Goal: Information Seeking & Learning: Learn about a topic

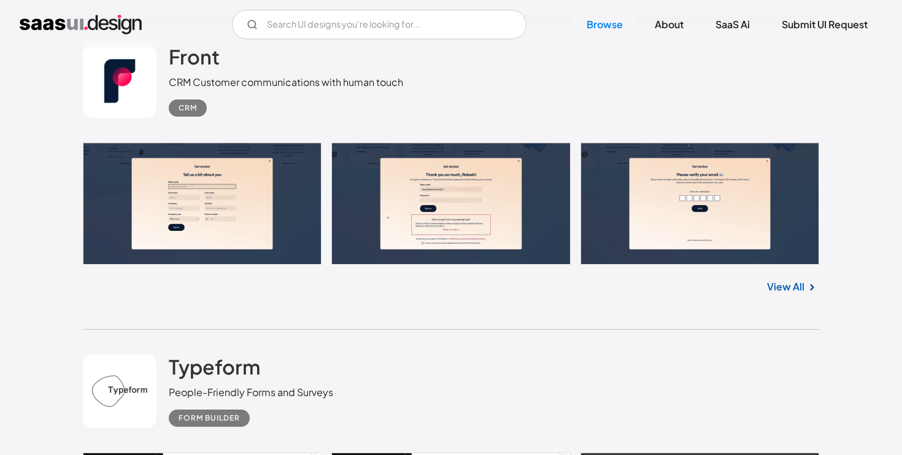
scroll to position [993, 0]
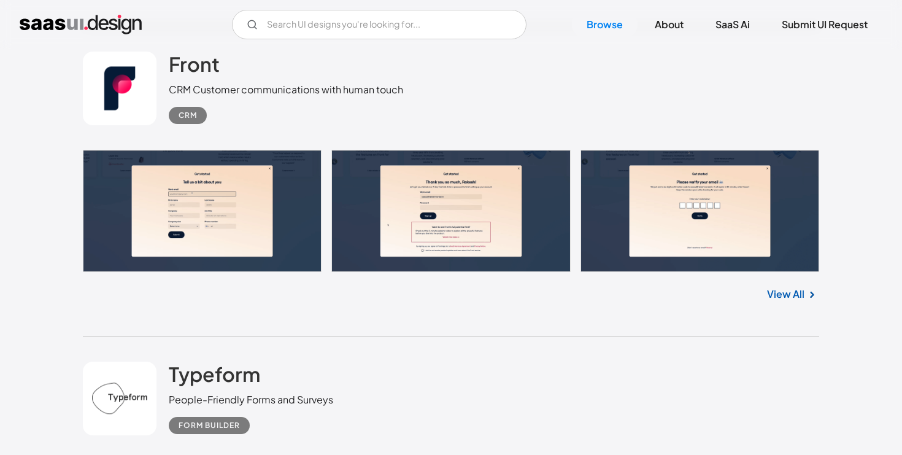
click at [790, 294] on link "View All" at bounding box center [785, 294] width 37 height 15
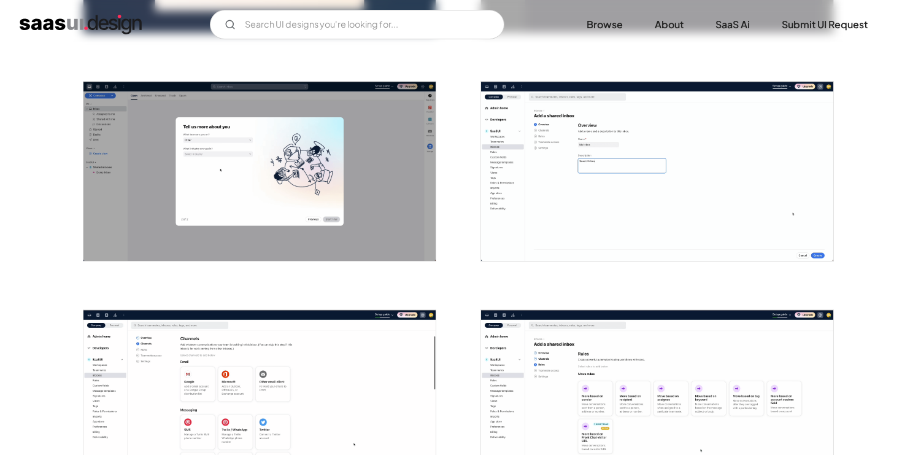
scroll to position [663, 0]
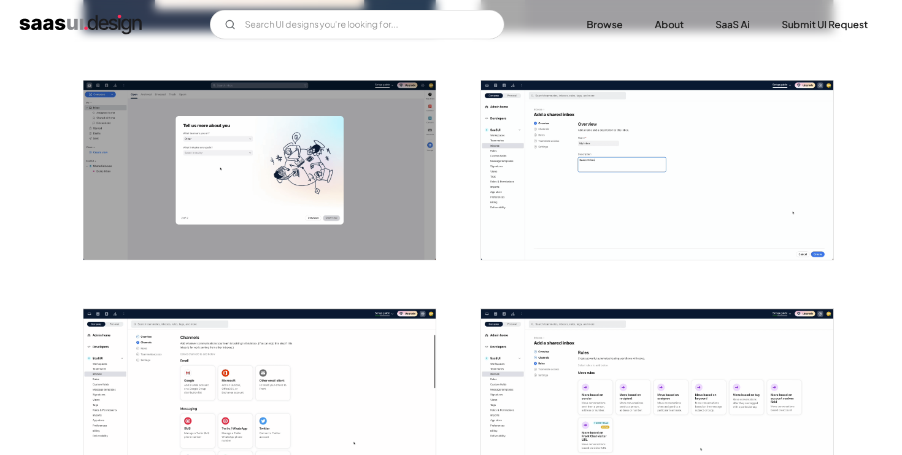
click at [578, 179] on img "open lightbox" at bounding box center [657, 169] width 352 height 179
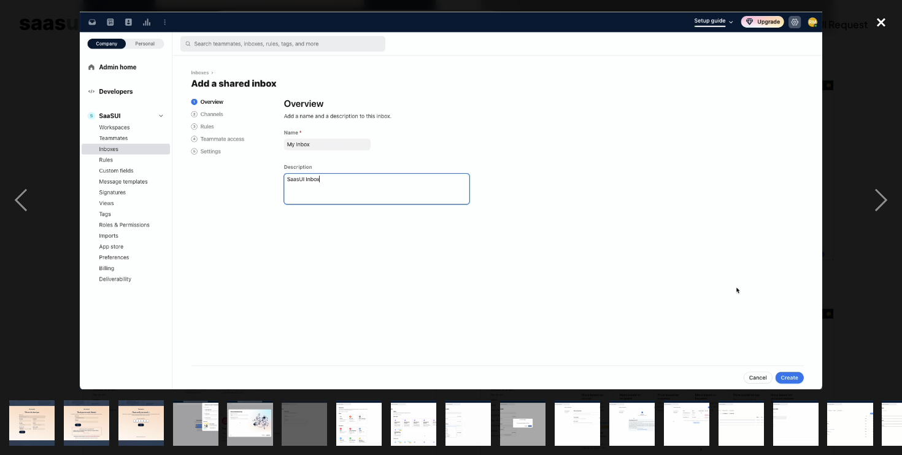
click at [879, 25] on div "close lightbox" at bounding box center [881, 22] width 42 height 27
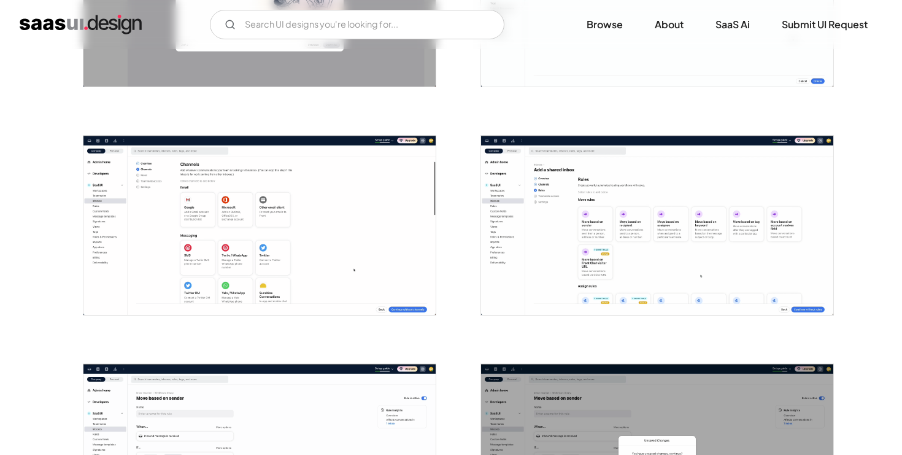
scroll to position [833, 0]
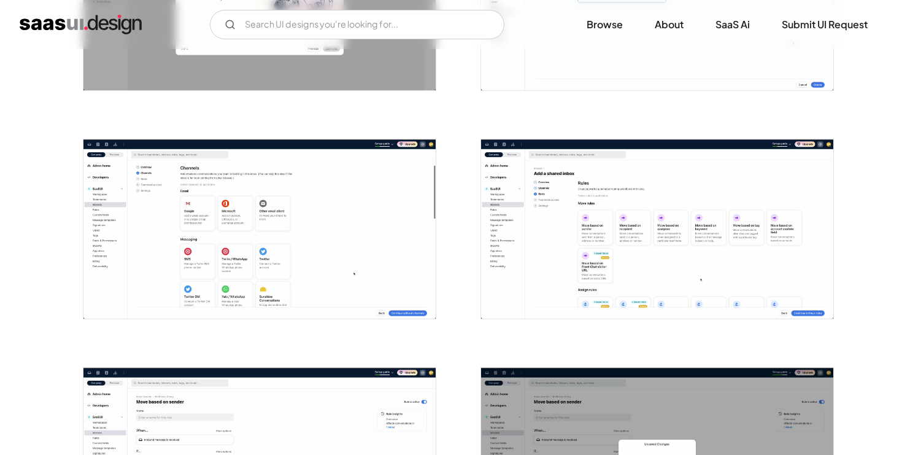
click at [637, 239] on img "open lightbox" at bounding box center [657, 228] width 352 height 179
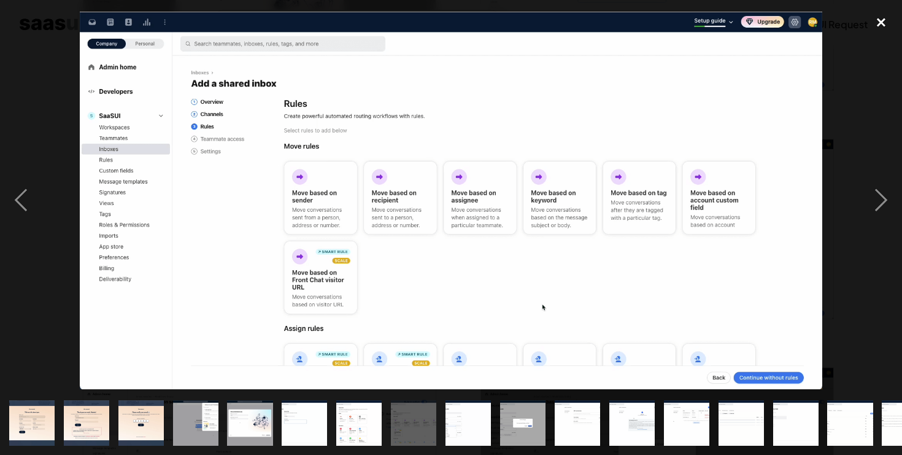
click at [882, 26] on div "close lightbox" at bounding box center [881, 22] width 42 height 27
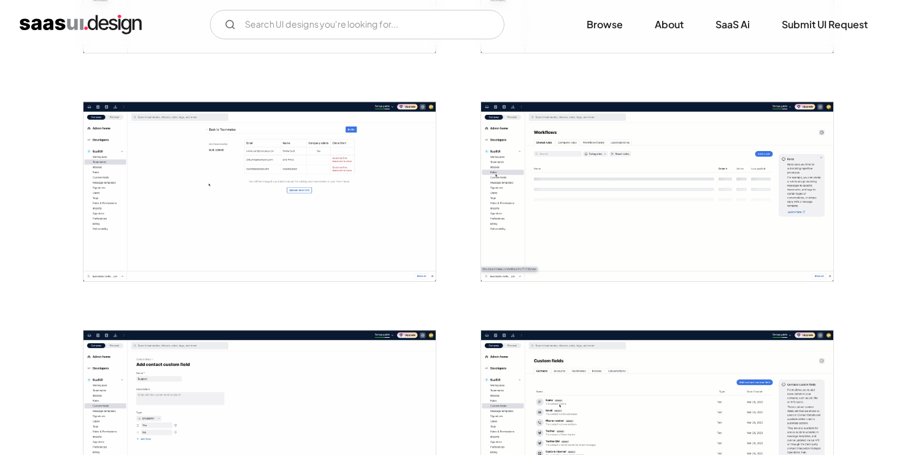
scroll to position [1564, 0]
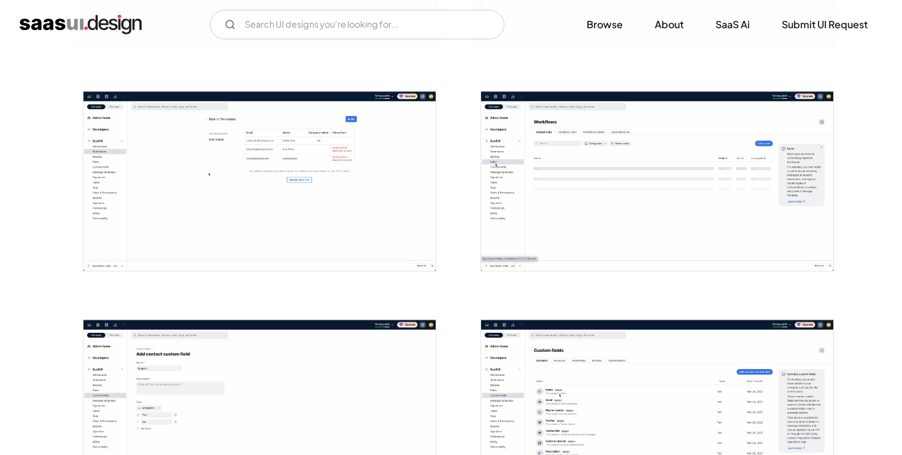
click at [600, 184] on img "open lightbox" at bounding box center [657, 180] width 352 height 179
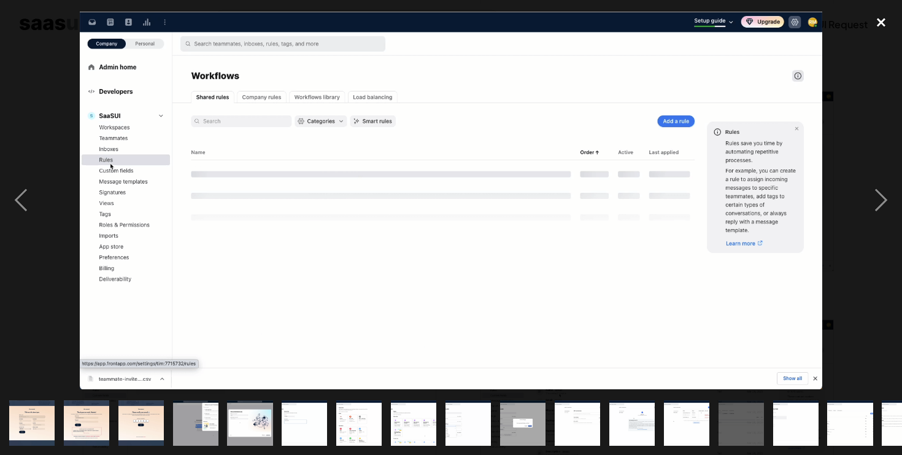
click at [883, 21] on div "close lightbox" at bounding box center [881, 22] width 42 height 27
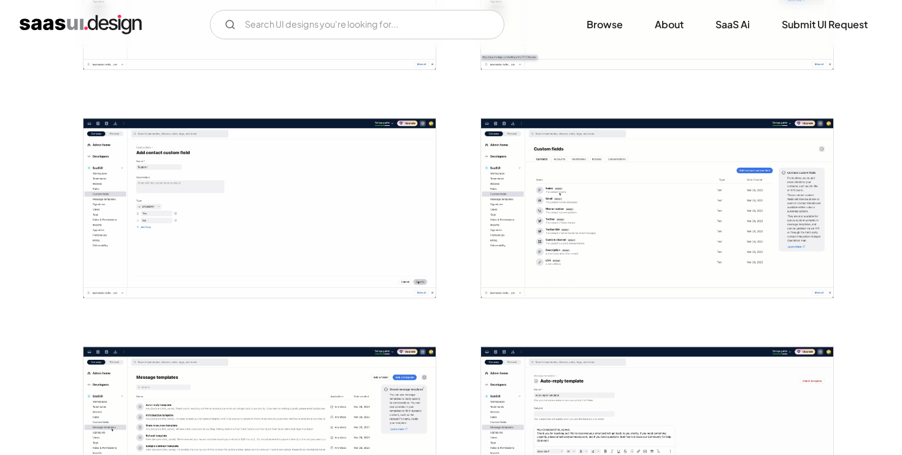
scroll to position [1767, 0]
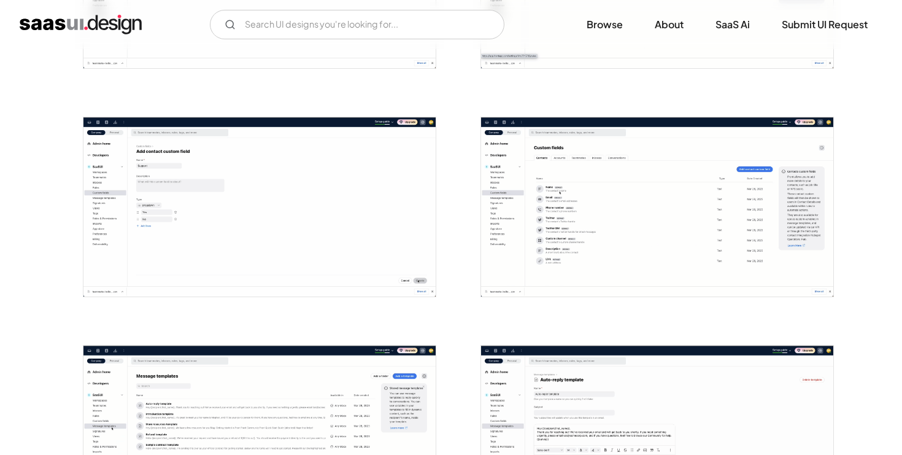
click at [679, 206] on img "open lightbox" at bounding box center [657, 206] width 352 height 179
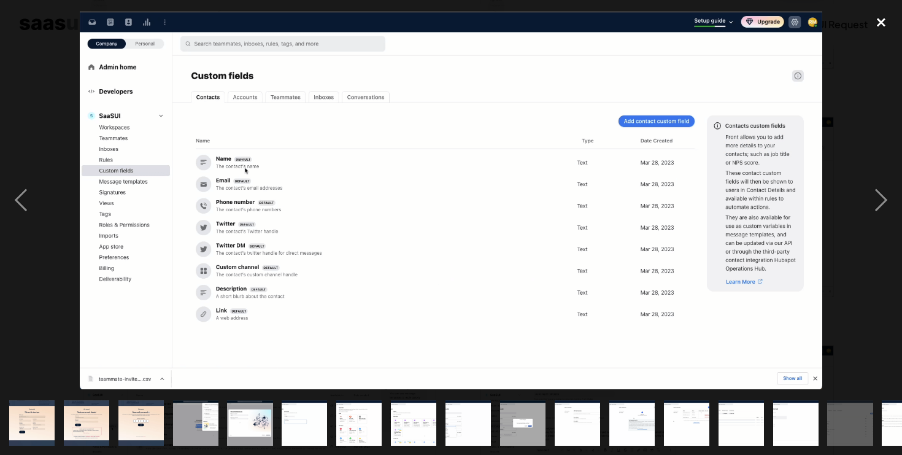
click at [882, 24] on div "close lightbox" at bounding box center [881, 22] width 42 height 27
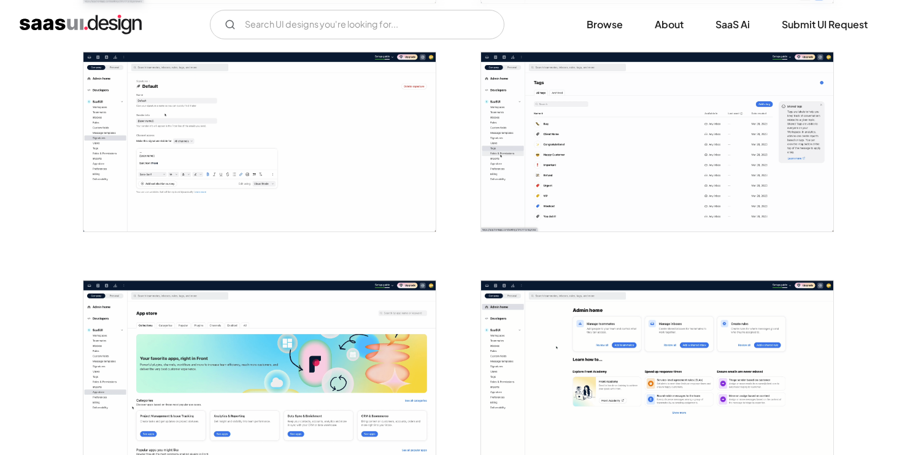
scroll to position [2294, 0]
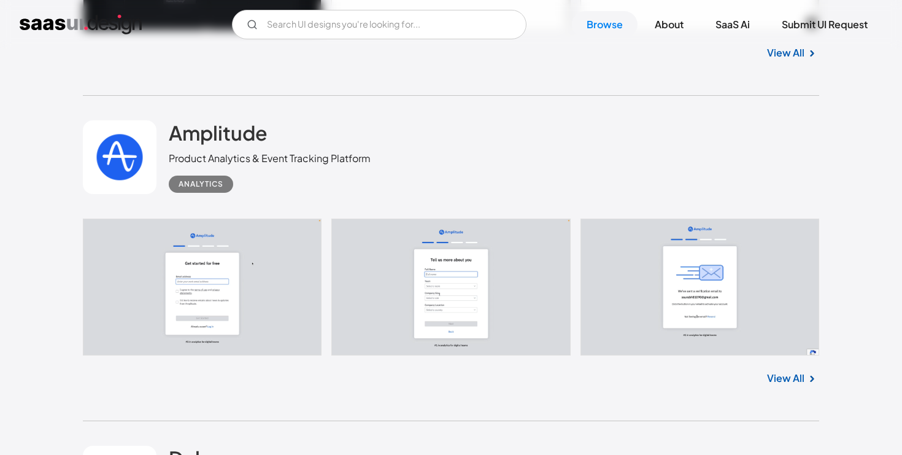
scroll to position [2502, 0]
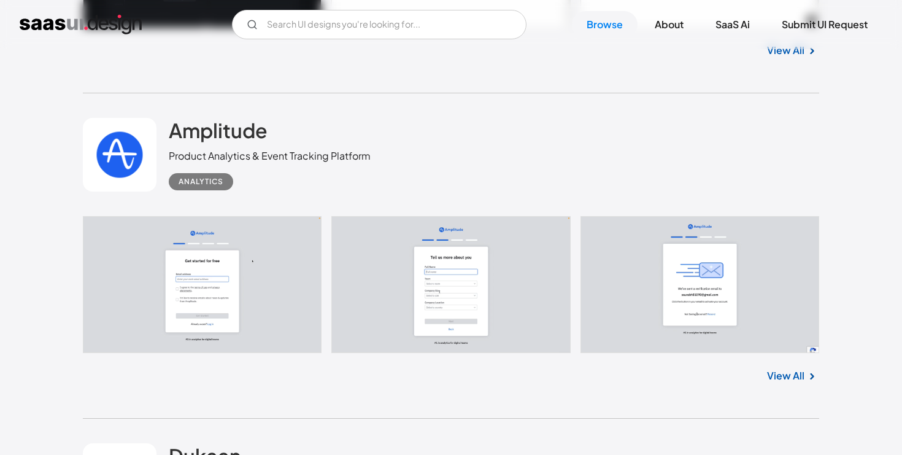
click at [784, 379] on link "View All" at bounding box center [785, 375] width 37 height 15
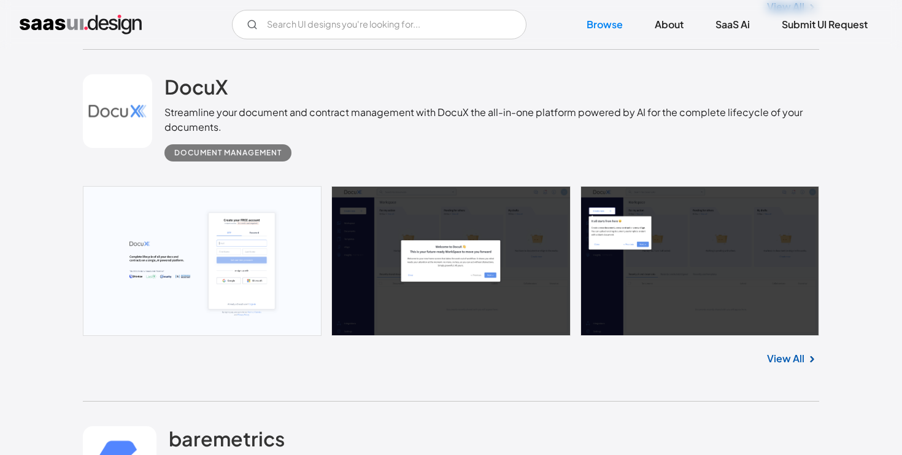
scroll to position [4147, 0]
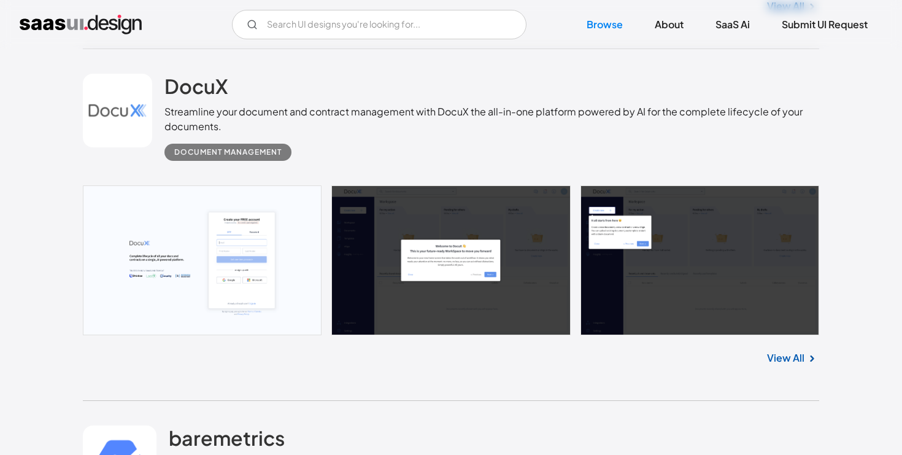
click at [803, 359] on link "View All" at bounding box center [785, 357] width 37 height 15
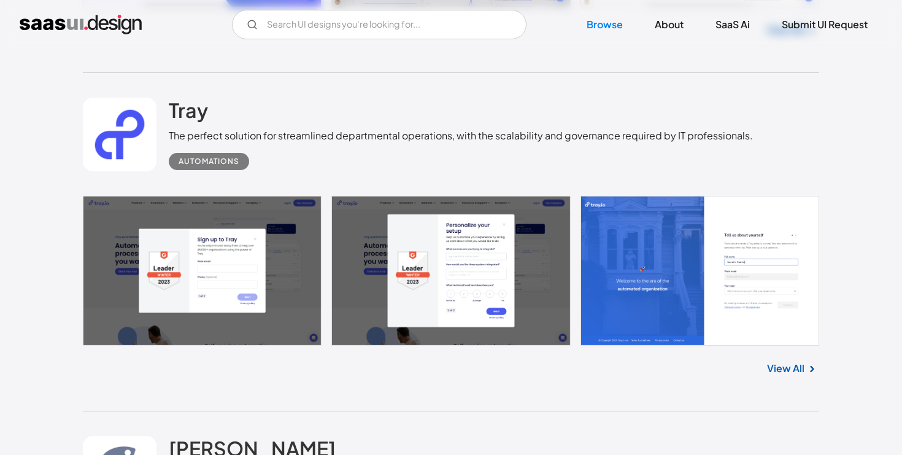
scroll to position [4789, 0]
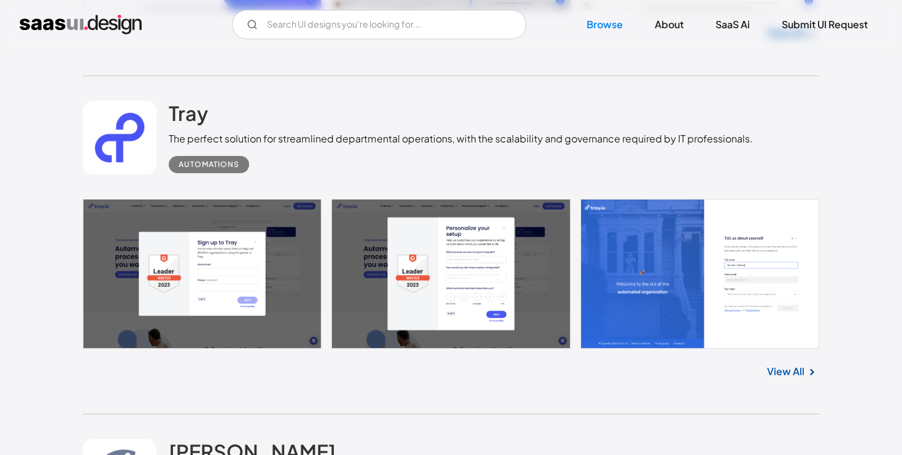
click at [777, 375] on link "View All" at bounding box center [785, 371] width 37 height 15
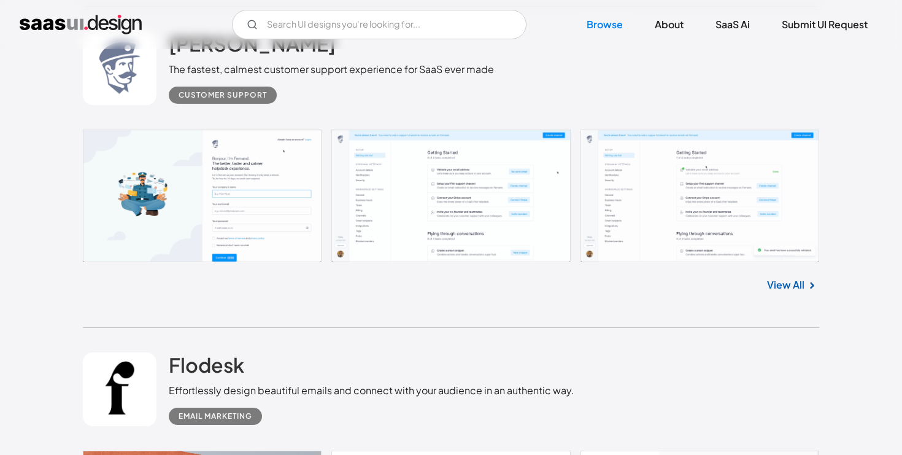
scroll to position [5198, 0]
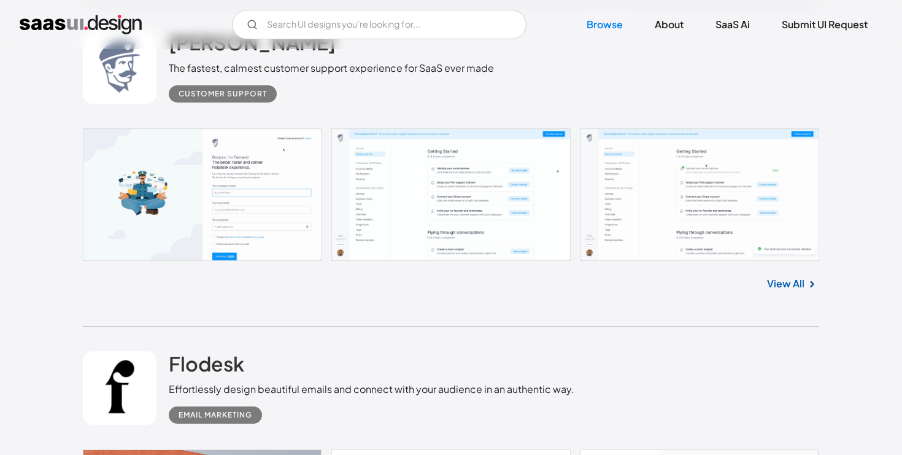
click at [772, 286] on link "View All" at bounding box center [785, 283] width 37 height 15
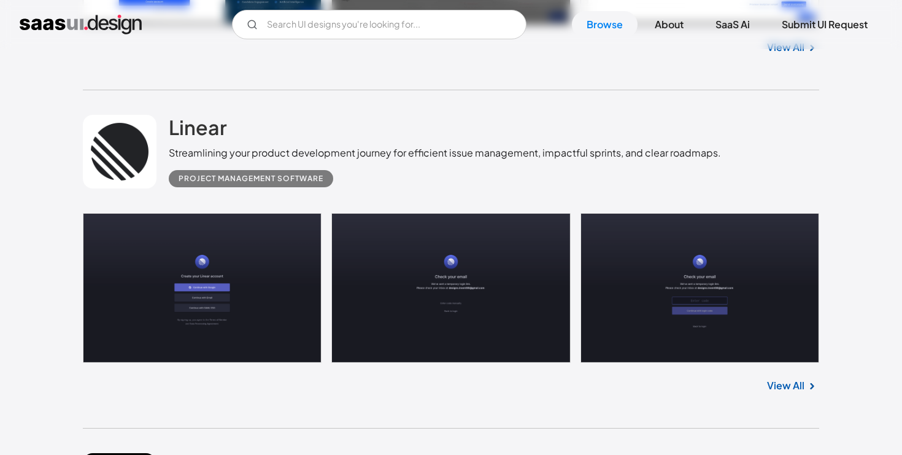
scroll to position [12376, 0]
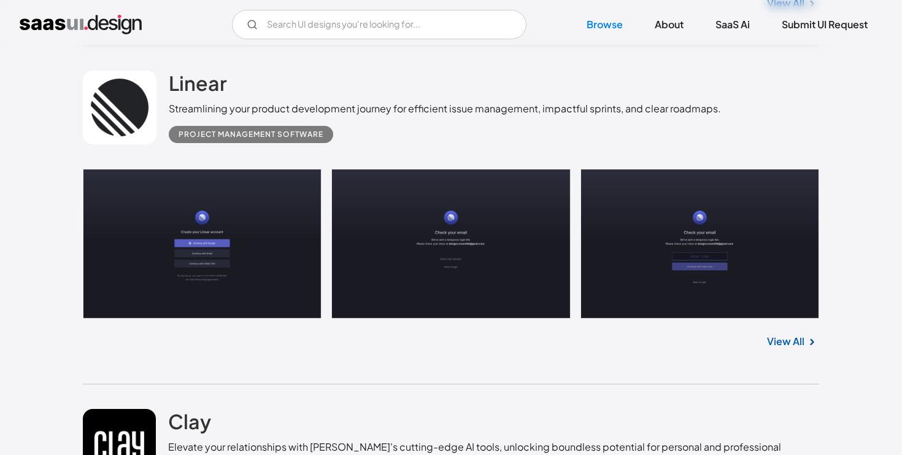
click at [792, 348] on link "View All" at bounding box center [785, 341] width 37 height 15
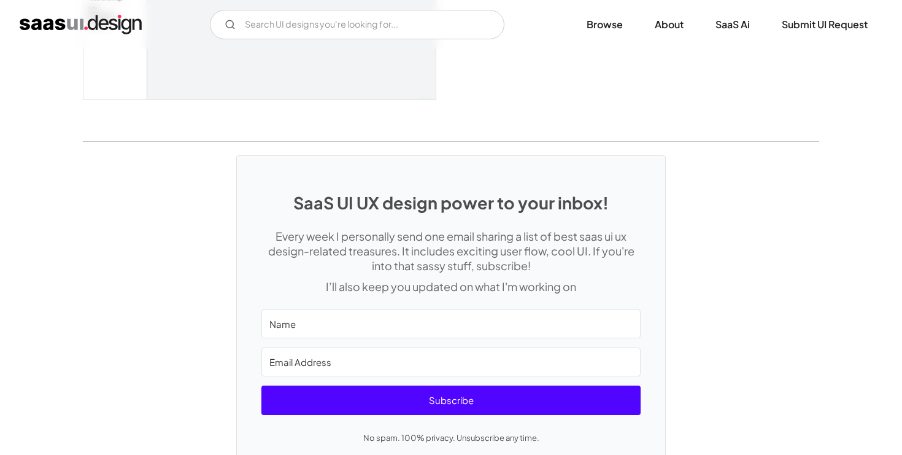
scroll to position [3155, 0]
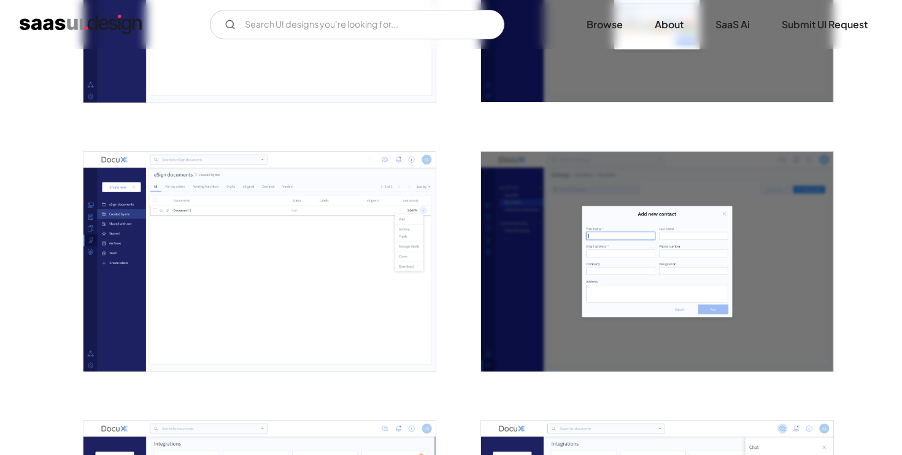
scroll to position [2041, 0]
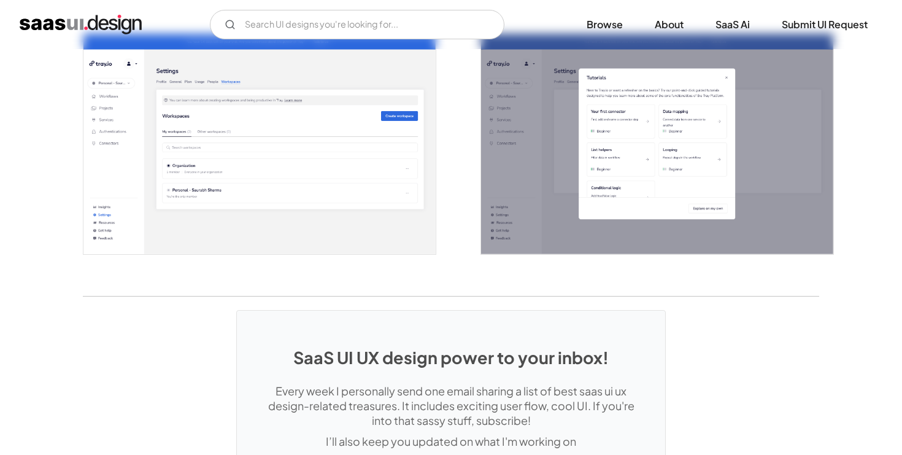
scroll to position [2756, 0]
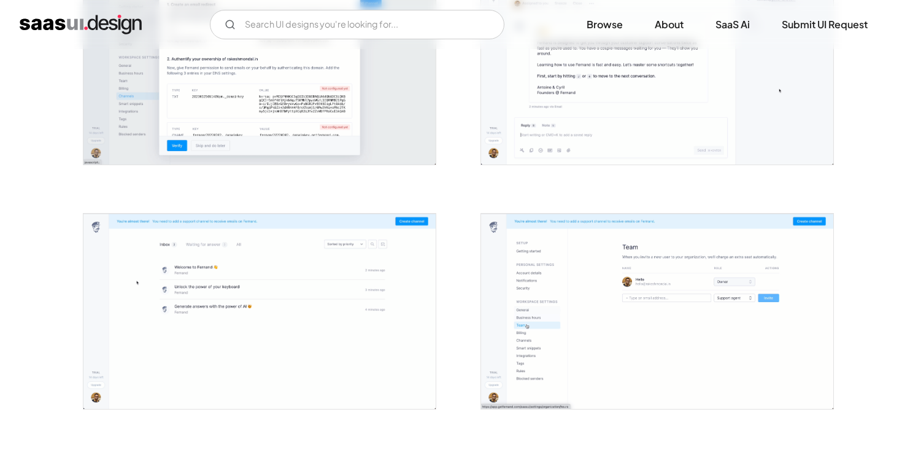
scroll to position [1787, 0]
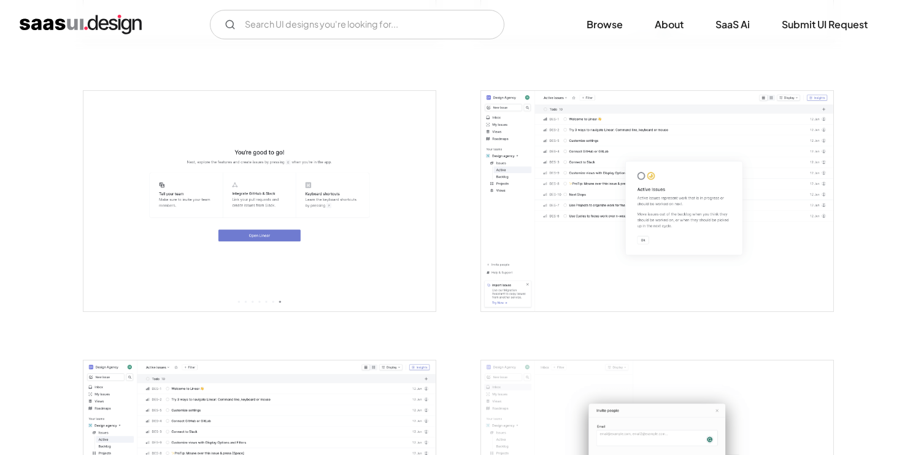
scroll to position [1294, 0]
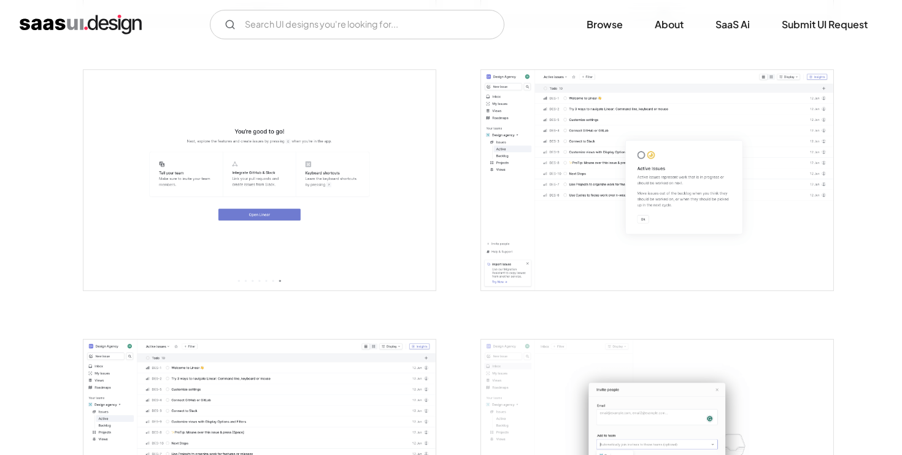
click at [545, 171] on img "open lightbox" at bounding box center [657, 180] width 352 height 220
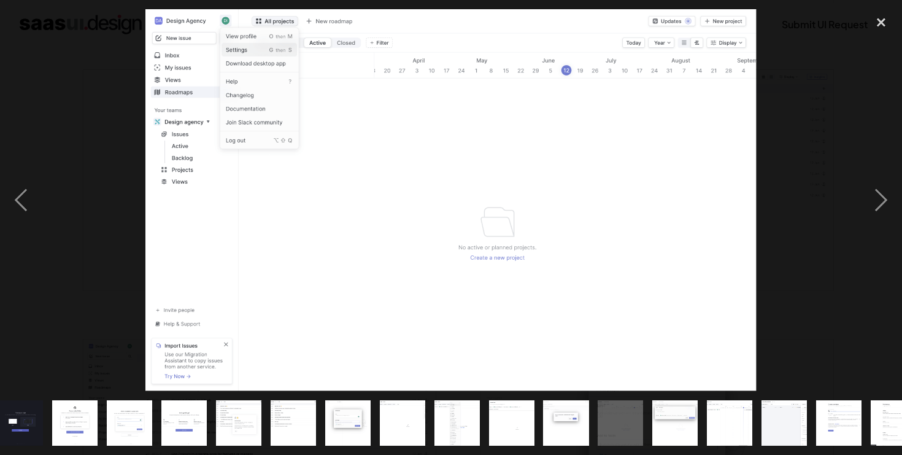
scroll to position [0, 361]
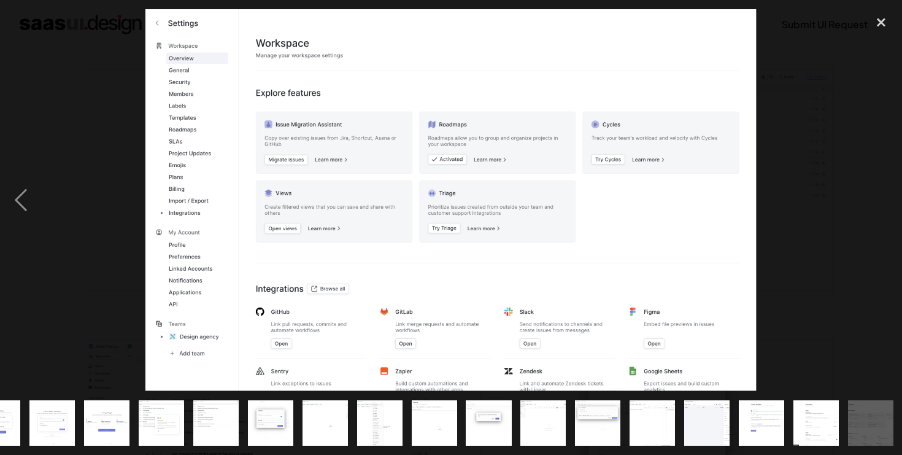
click at [51, 50] on div at bounding box center [451, 200] width 902 height 382
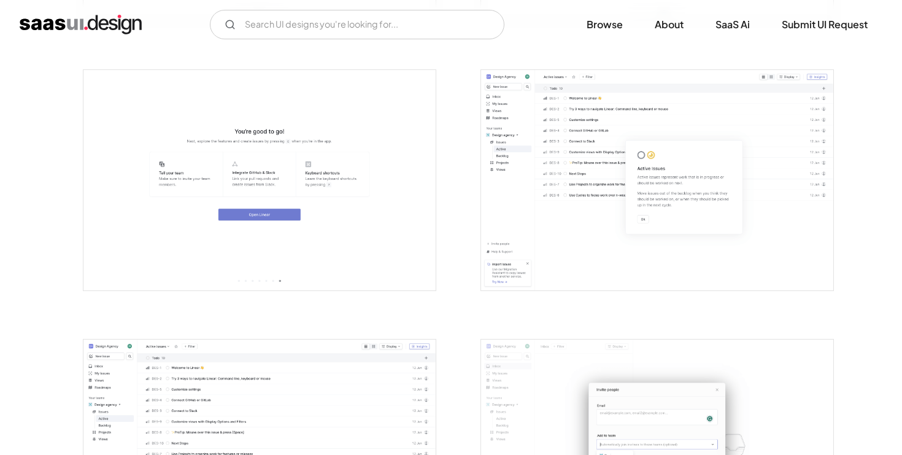
scroll to position [0, 0]
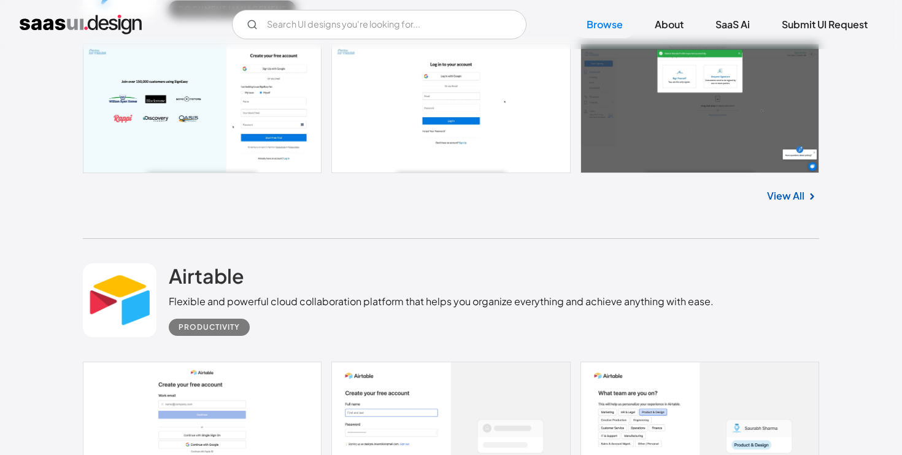
scroll to position [28755, 0]
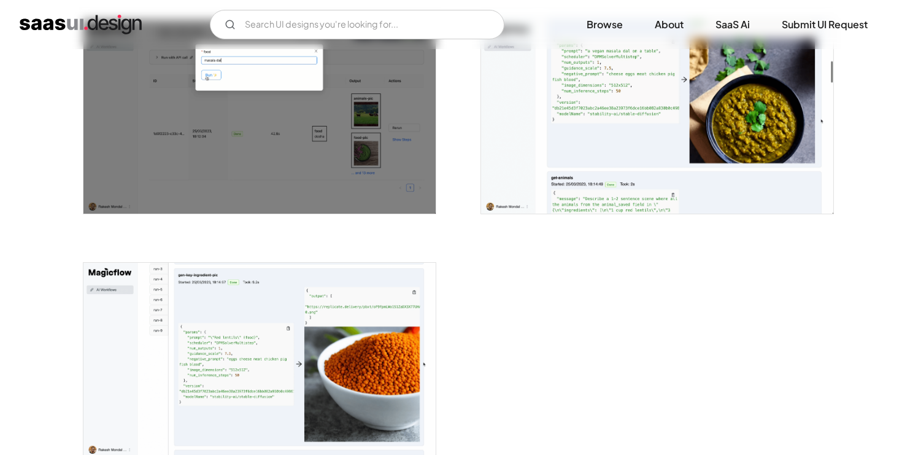
scroll to position [1729, 0]
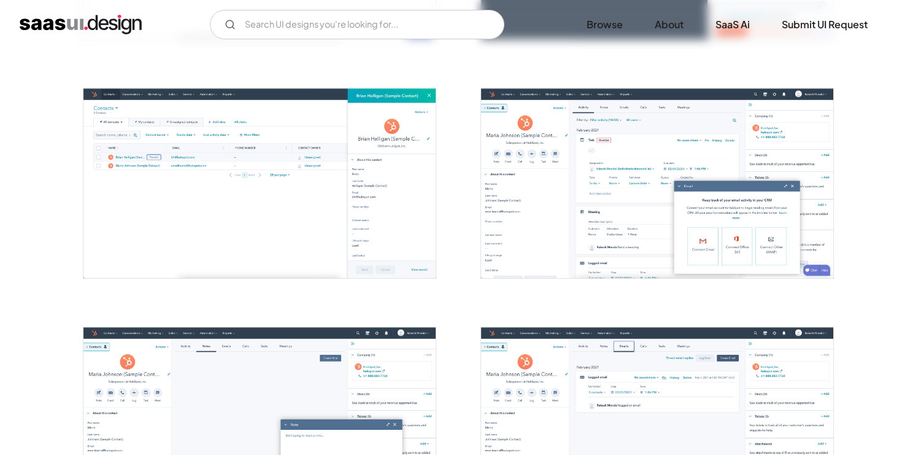
scroll to position [911, 0]
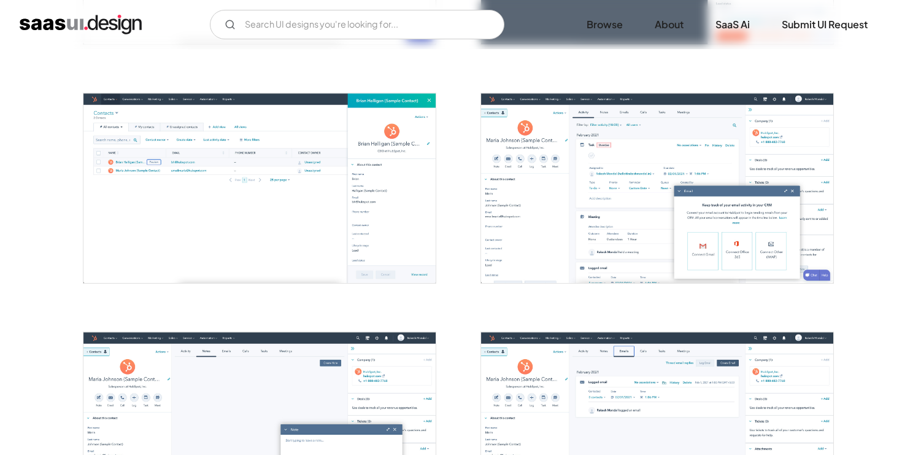
click at [257, 172] on img "open lightbox" at bounding box center [259, 188] width 352 height 190
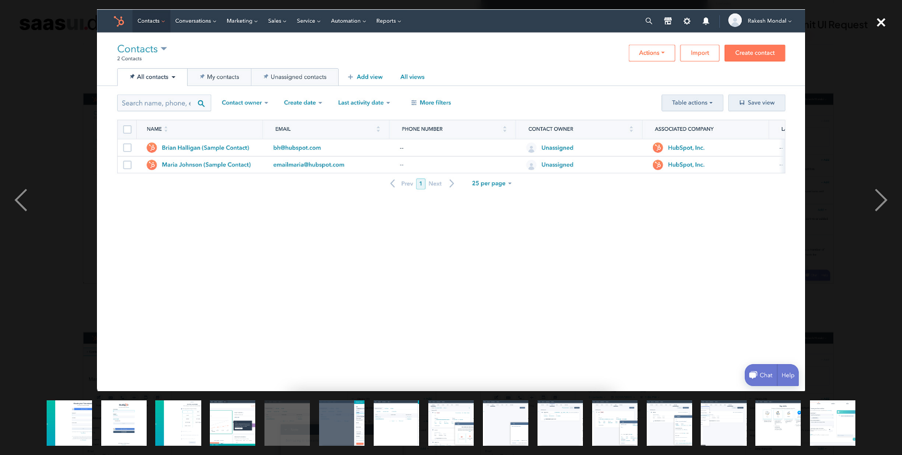
click at [877, 21] on div "close lightbox" at bounding box center [881, 22] width 42 height 27
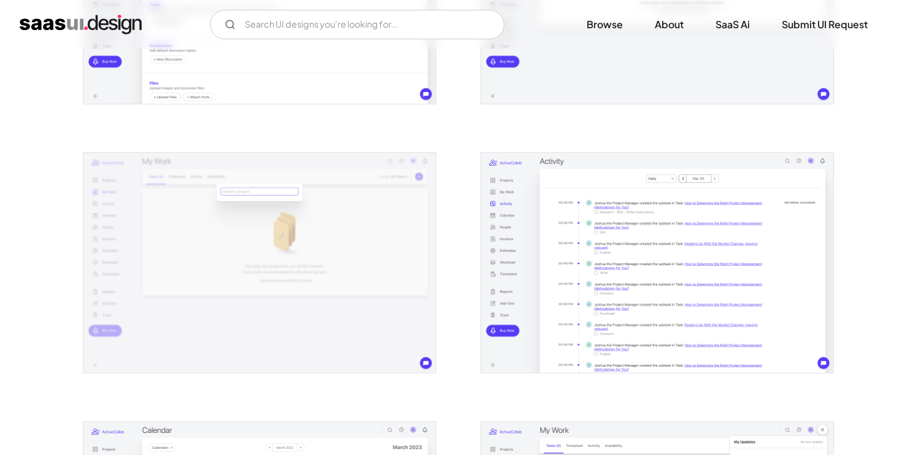
scroll to position [963, 0]
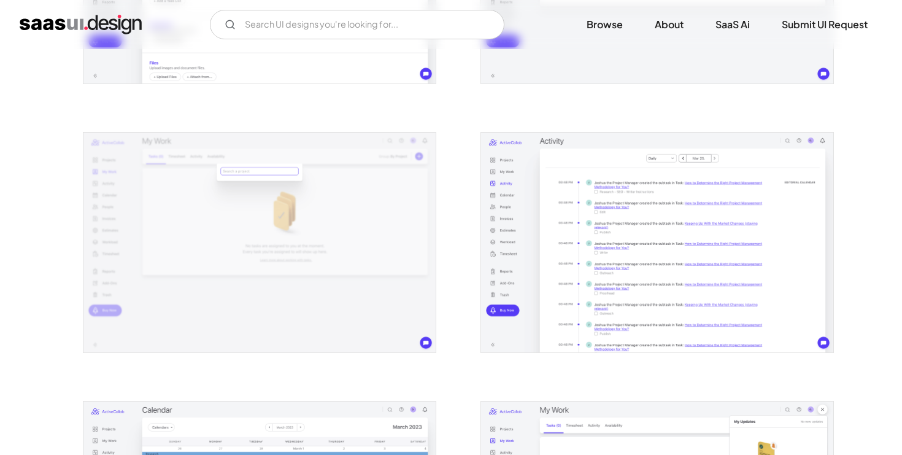
click at [628, 265] on img "open lightbox" at bounding box center [657, 243] width 352 height 220
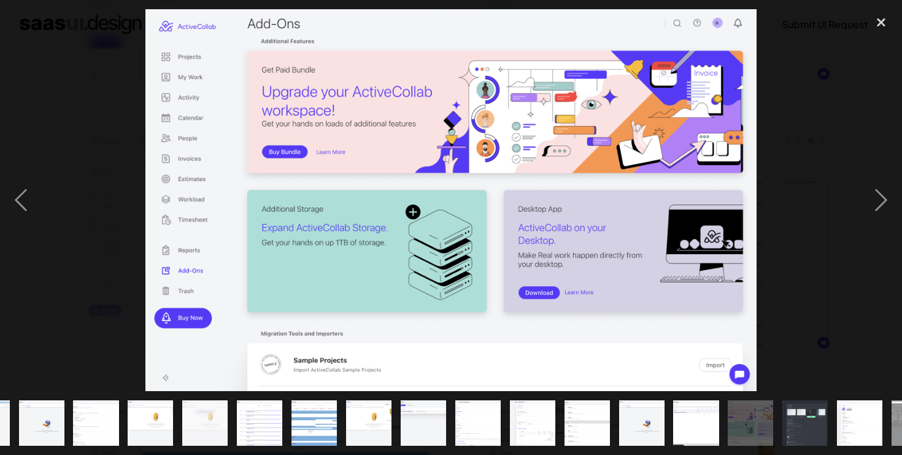
scroll to position [0, 198]
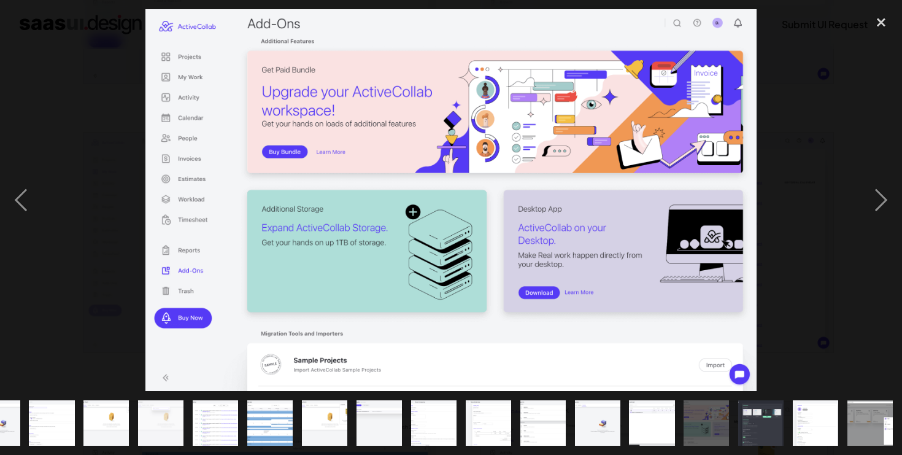
click at [794, 189] on div at bounding box center [451, 200] width 902 height 382
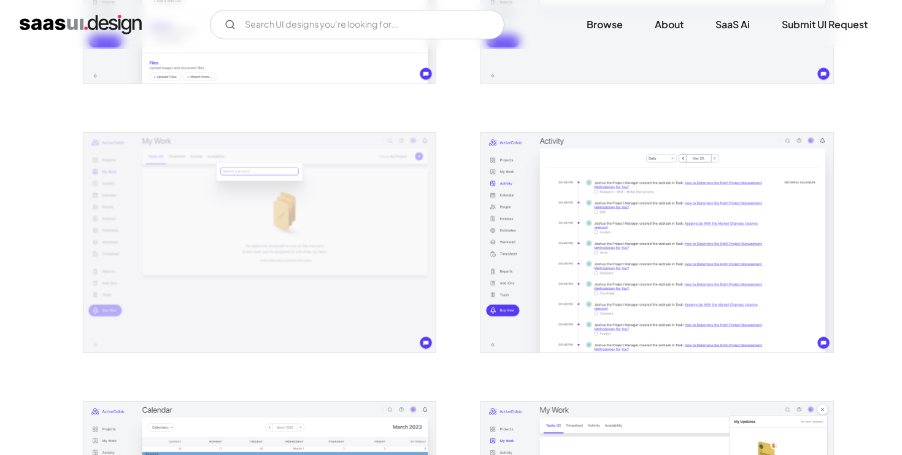
scroll to position [0, 0]
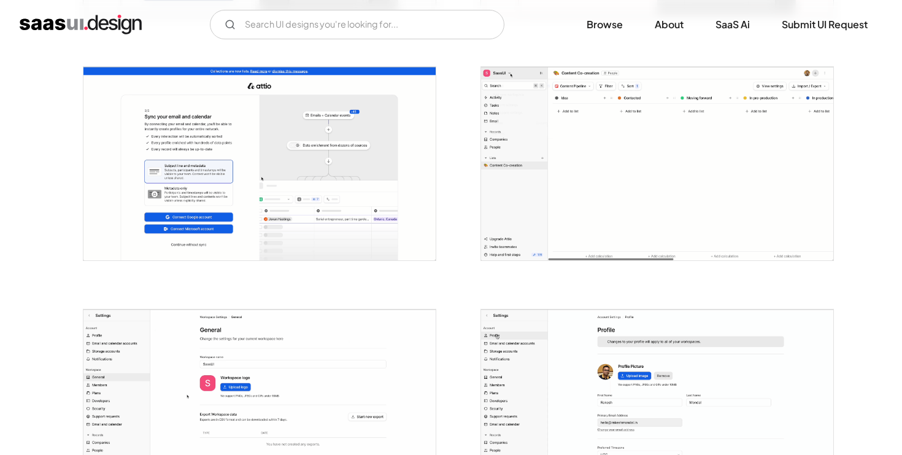
scroll to position [942, 0]
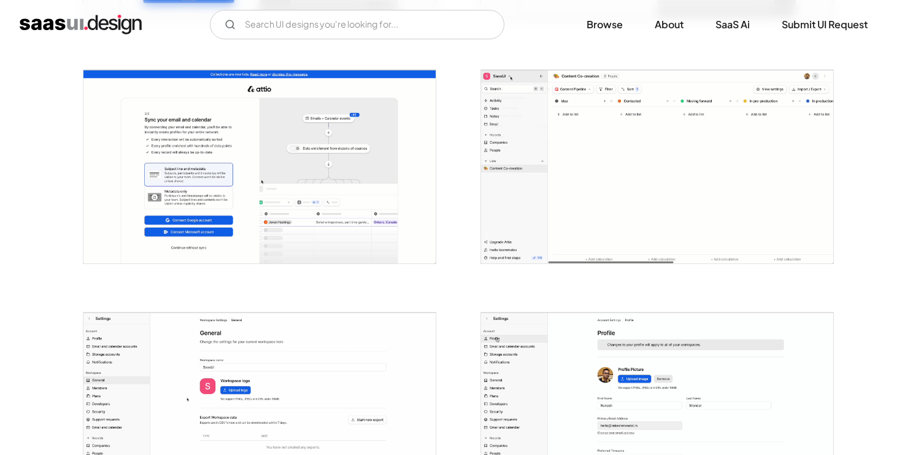
click at [624, 198] on img "open lightbox" at bounding box center [657, 166] width 352 height 193
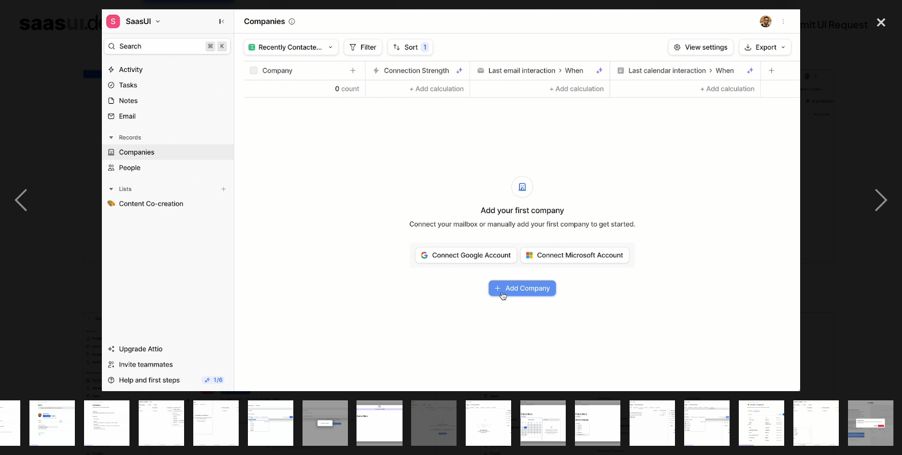
scroll to position [0, 471]
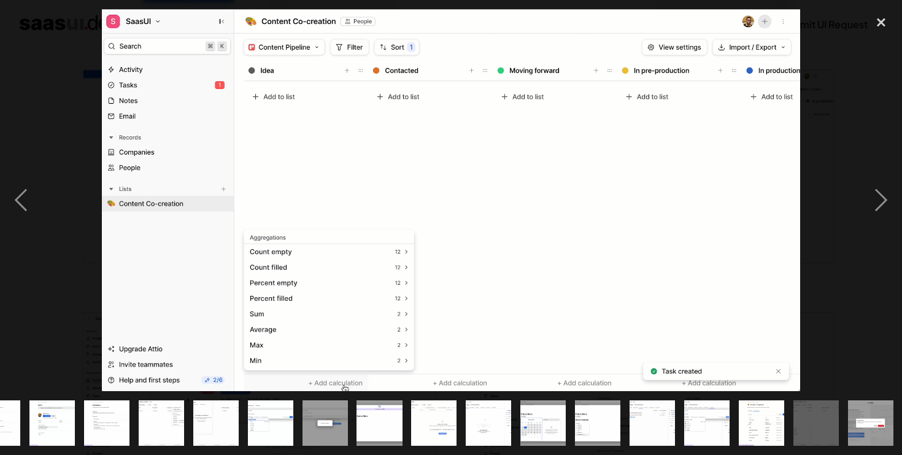
click at [829, 110] on div at bounding box center [451, 200] width 902 height 382
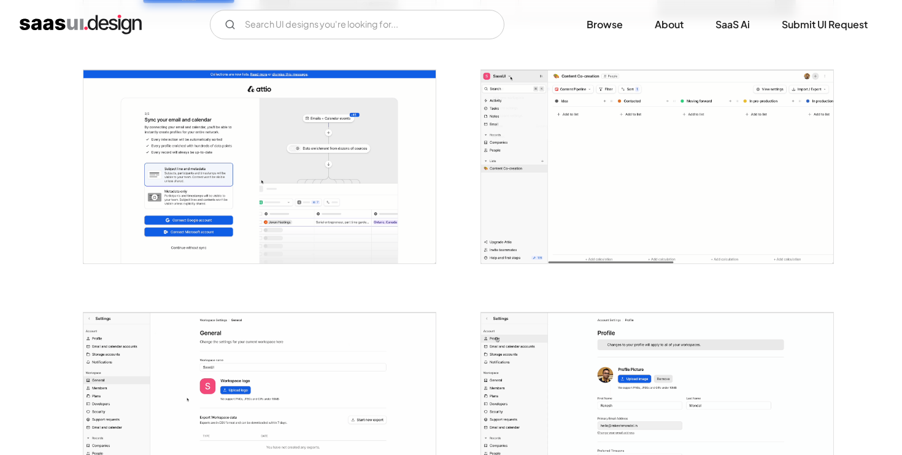
scroll to position [0, 0]
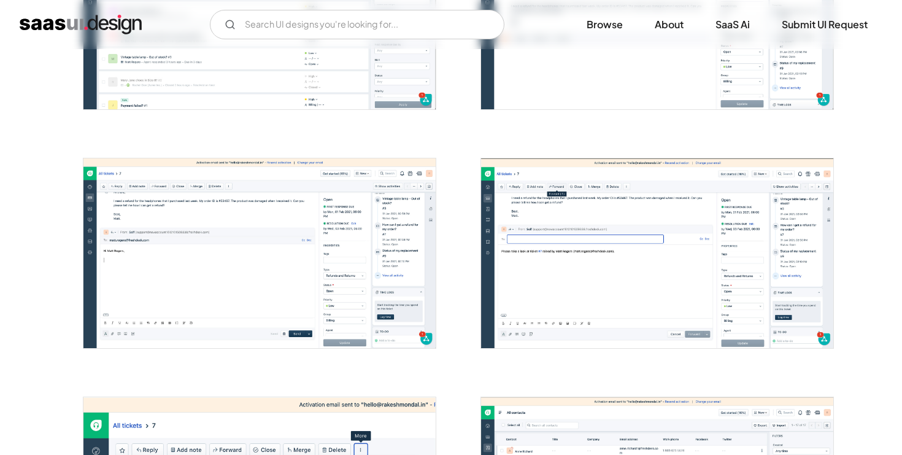
scroll to position [845, 0]
click at [274, 231] on img "open lightbox" at bounding box center [259, 254] width 352 height 190
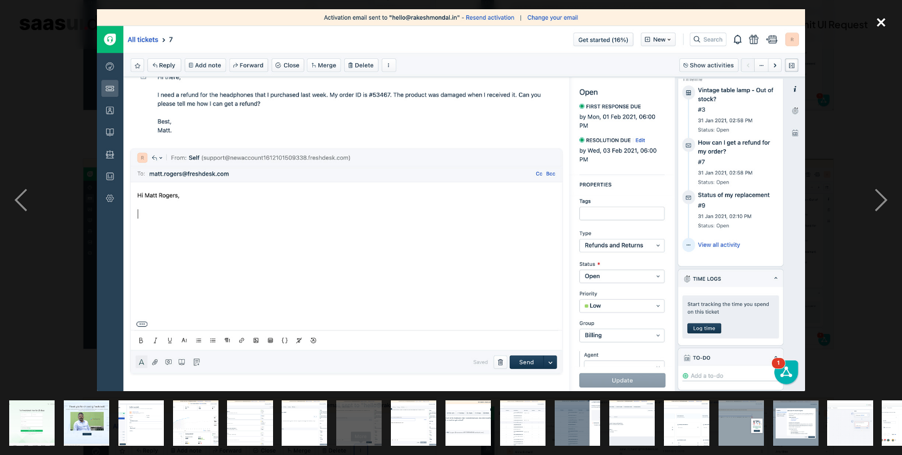
click at [882, 23] on div "close lightbox" at bounding box center [881, 22] width 42 height 27
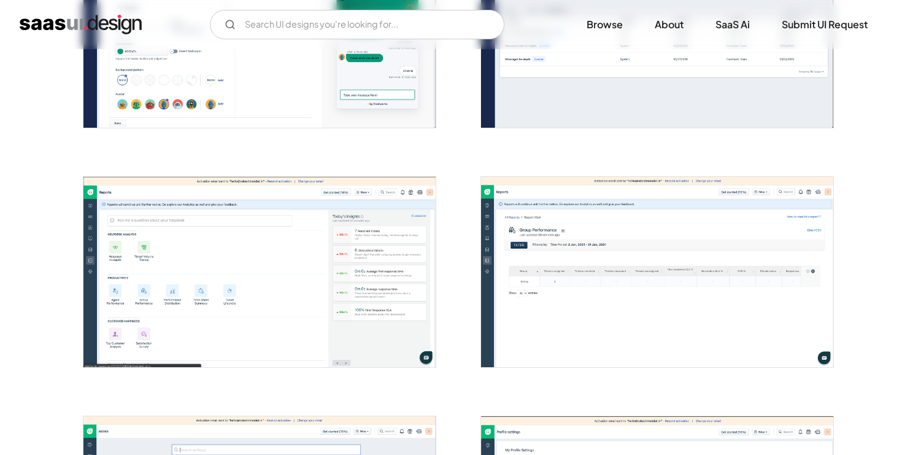
scroll to position [2262, 0]
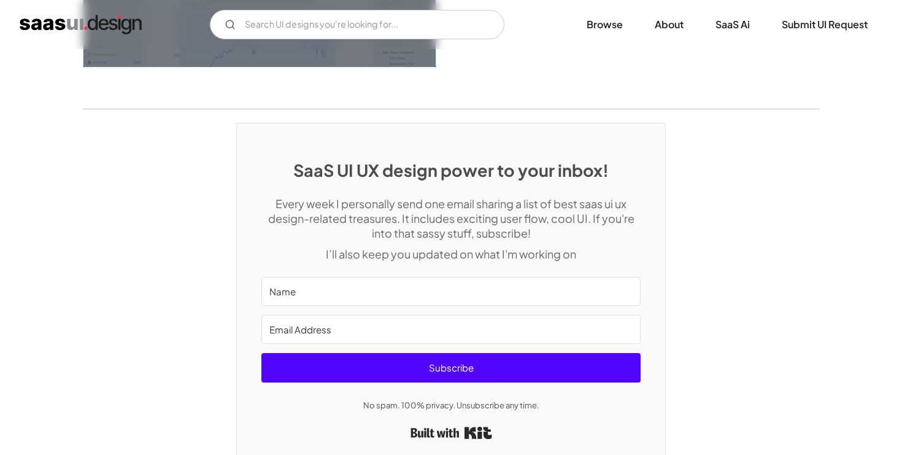
scroll to position [3344, 0]
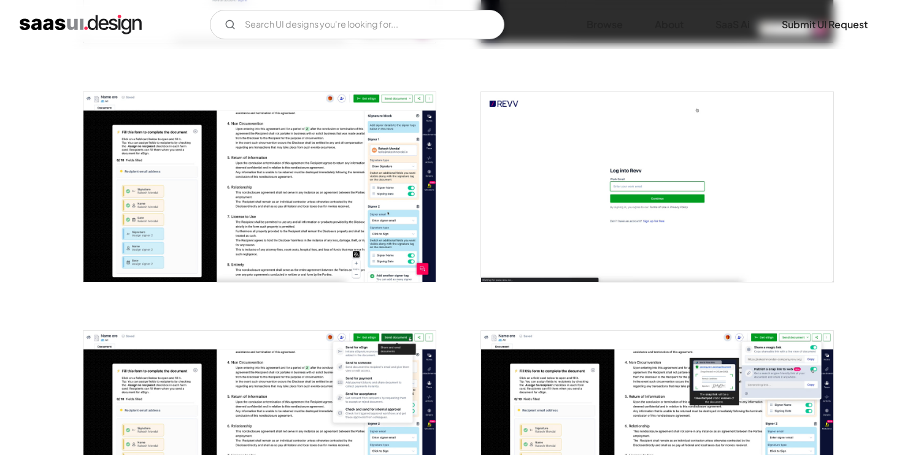
scroll to position [452, 0]
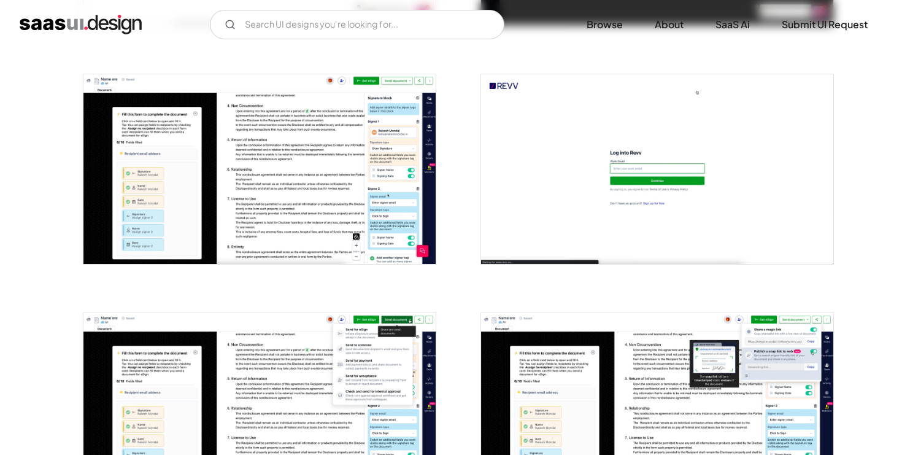
click at [286, 140] on img "open lightbox" at bounding box center [259, 169] width 352 height 190
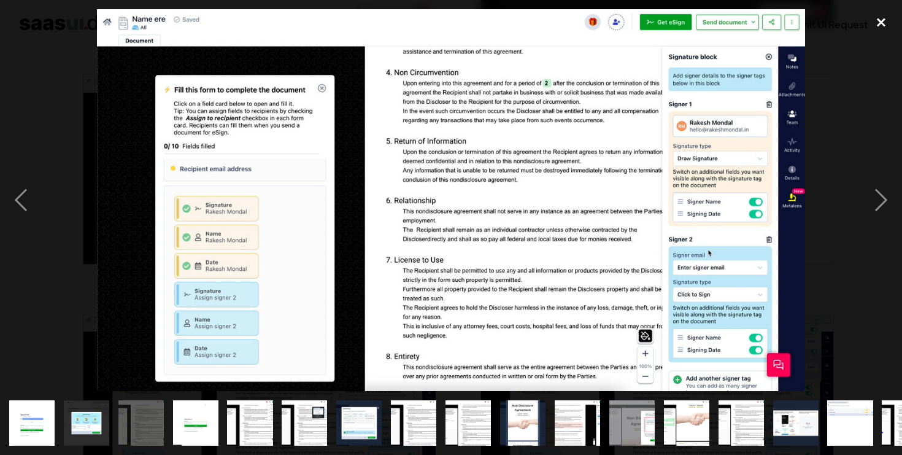
click at [878, 21] on div "close lightbox" at bounding box center [881, 22] width 42 height 27
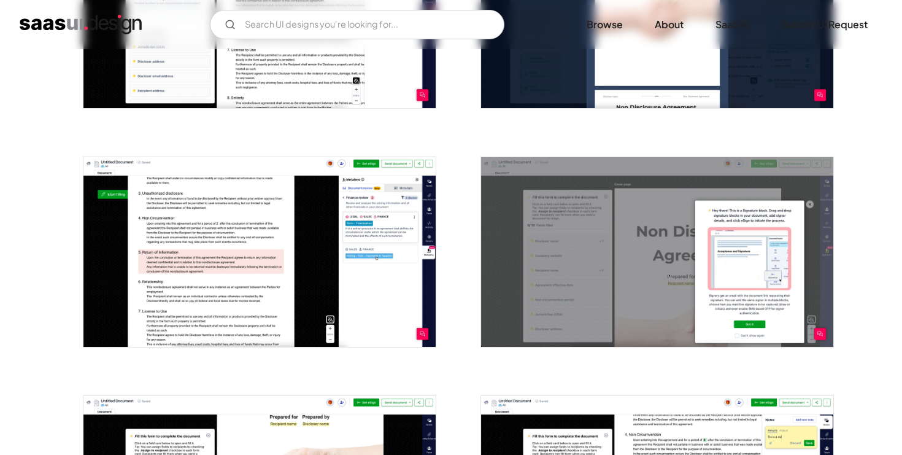
scroll to position [1328, 0]
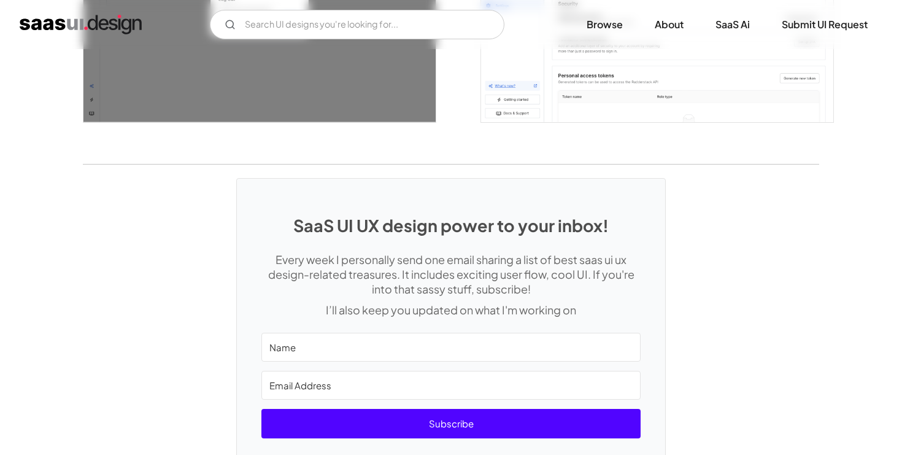
scroll to position [2561, 0]
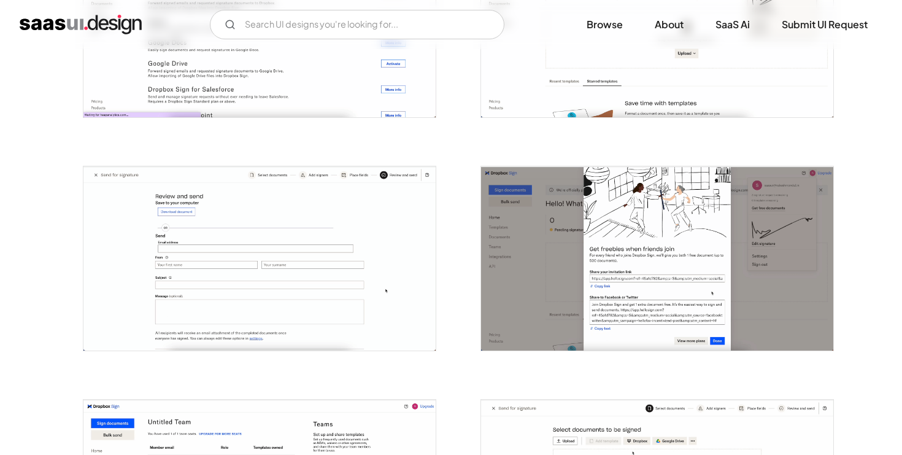
scroll to position [2036, 0]
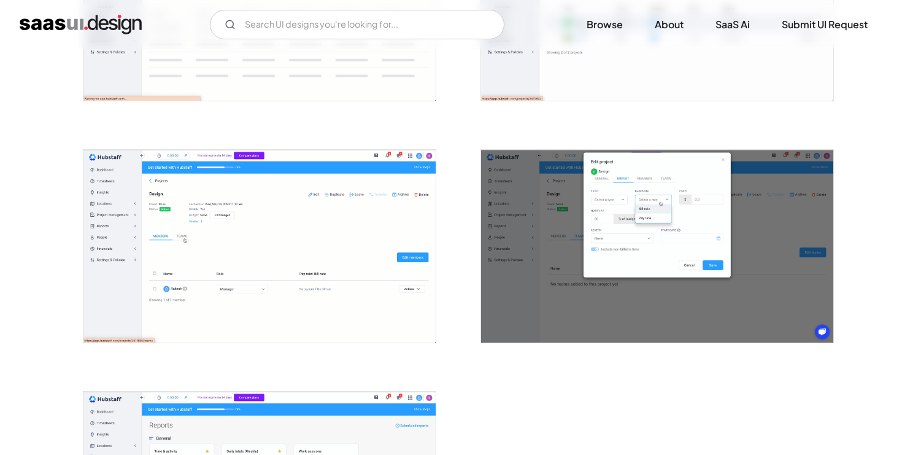
scroll to position [2799, 0]
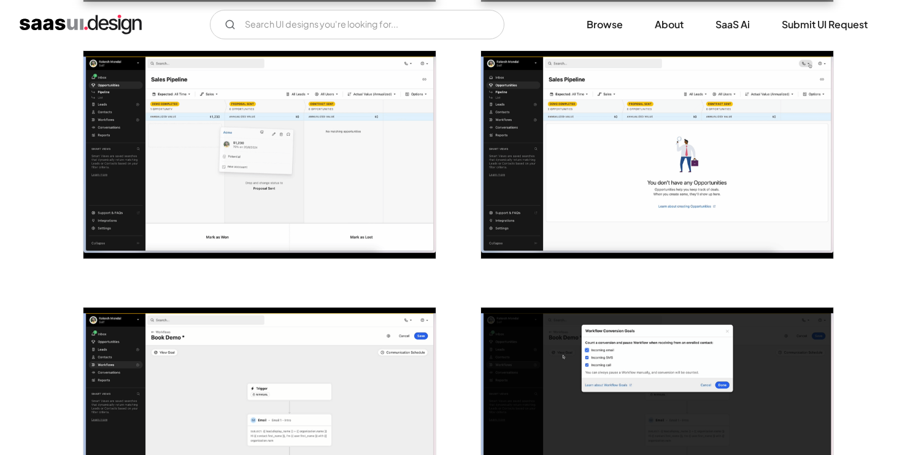
scroll to position [2541, 0]
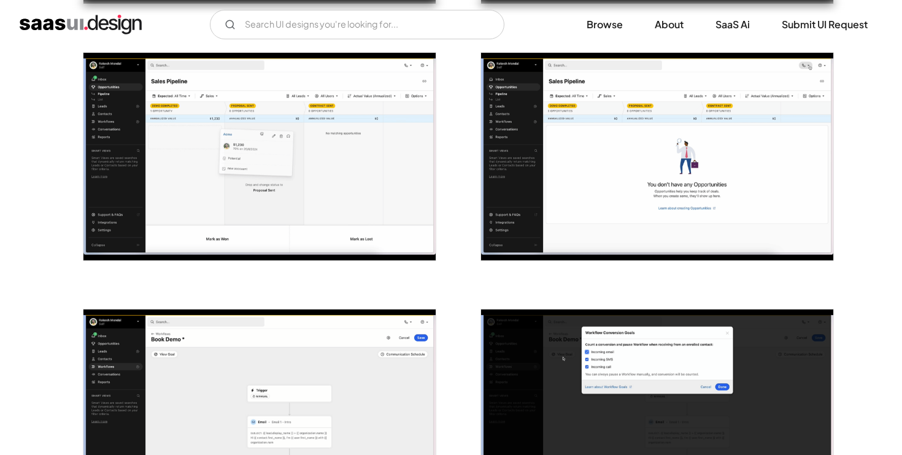
click at [315, 147] on img "open lightbox" at bounding box center [259, 156] width 352 height 207
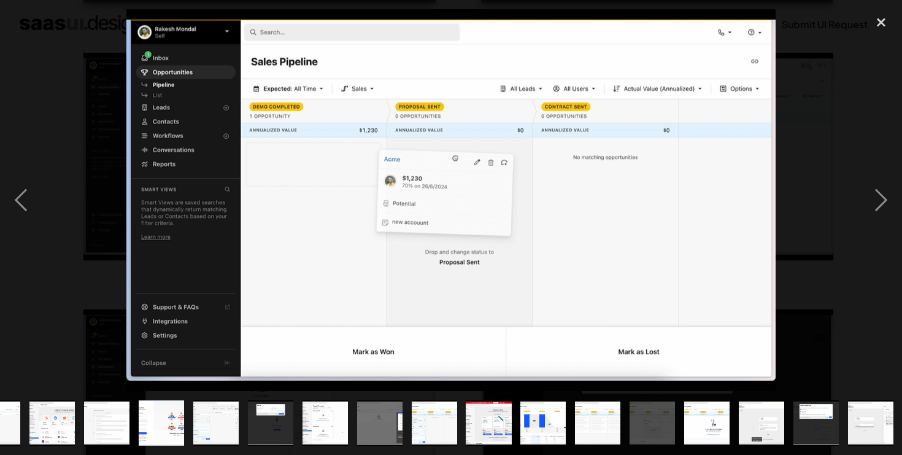
scroll to position [0, 361]
click at [883, 26] on div "close lightbox" at bounding box center [881, 22] width 42 height 27
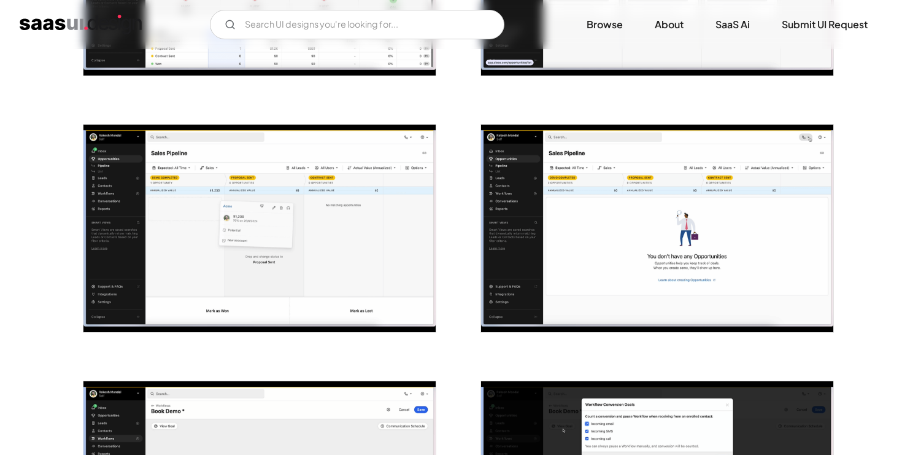
scroll to position [2461, 0]
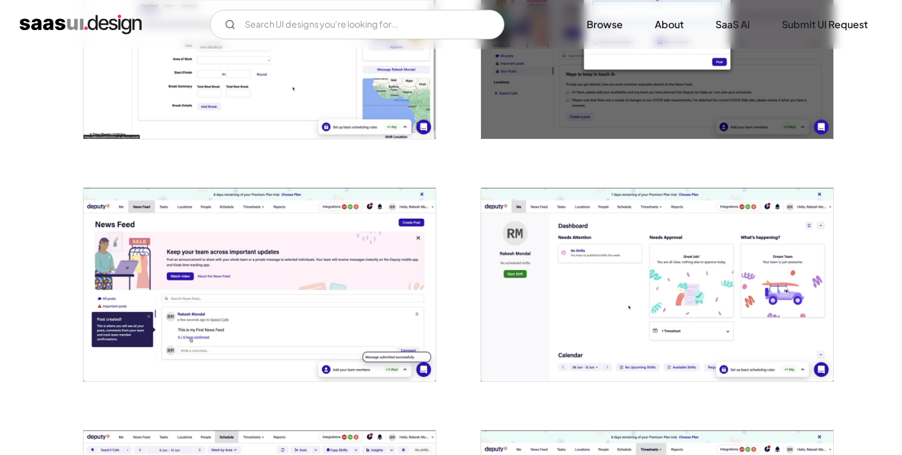
scroll to position [1343, 0]
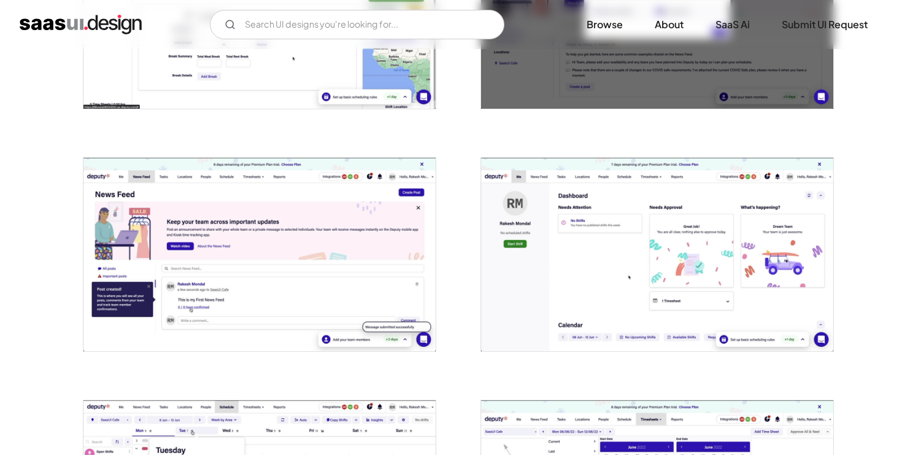
click at [648, 291] on img "open lightbox" at bounding box center [657, 254] width 352 height 193
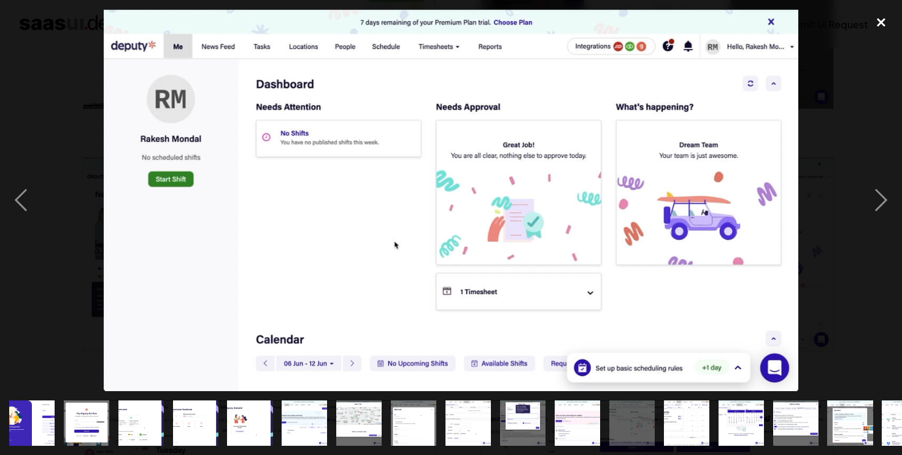
click at [877, 25] on div "close lightbox" at bounding box center [881, 22] width 42 height 27
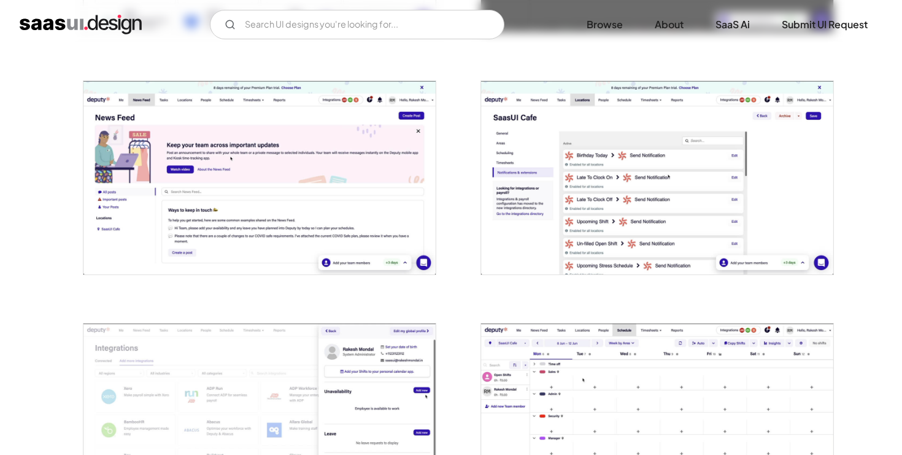
scroll to position [2367, 0]
